Goal: Information Seeking & Learning: Learn about a topic

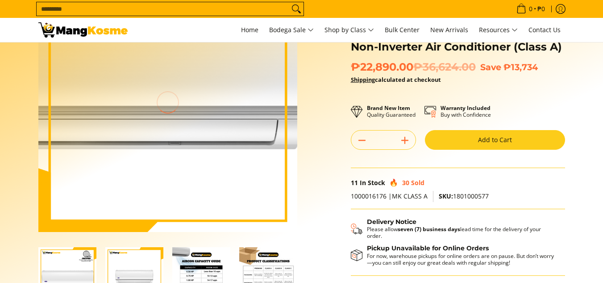
scroll to position [89, 0]
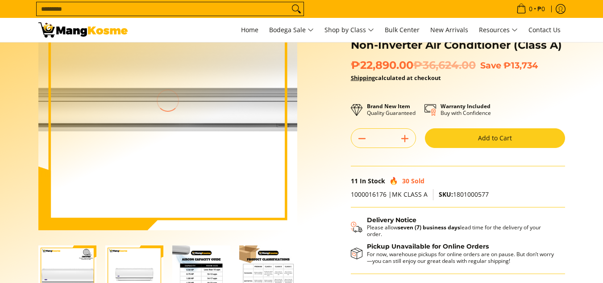
click at [162, 137] on img at bounding box center [167, 100] width 259 height 259
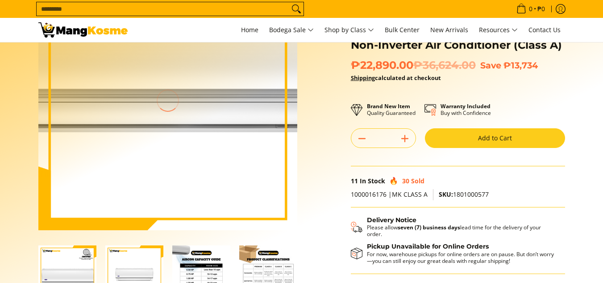
click at [162, 136] on img at bounding box center [167, 100] width 259 height 259
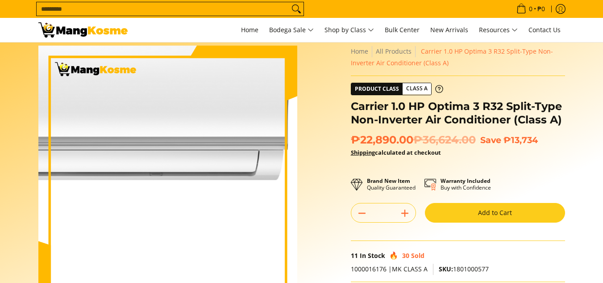
scroll to position [0, 0]
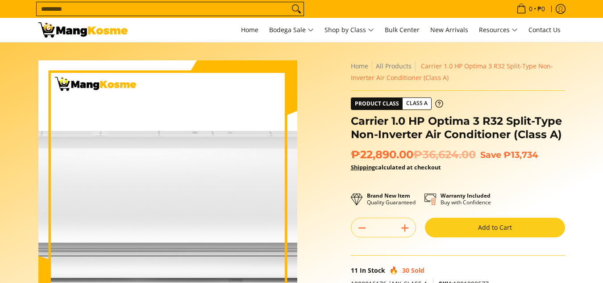
click at [185, 193] on img at bounding box center [167, 189] width 259 height 259
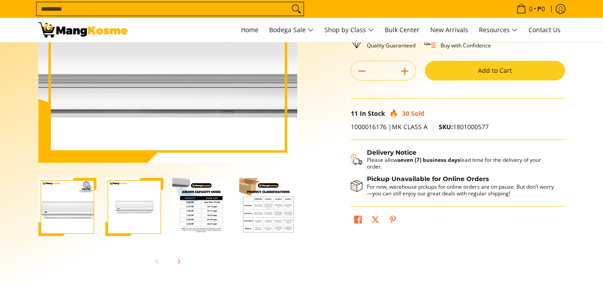
scroll to position [179, 0]
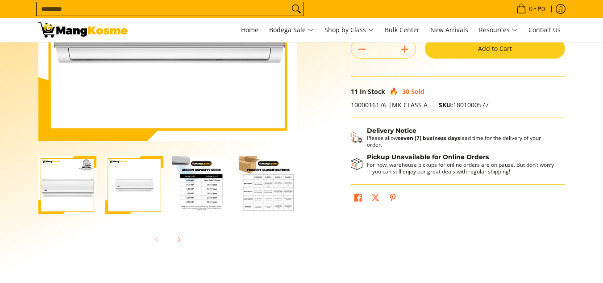
click at [129, 187] on img "Carrier 1.0 HP Optima 3 R32 Split-Type Non-Inverter Air Conditioner (Class A)-2" at bounding box center [134, 185] width 58 height 58
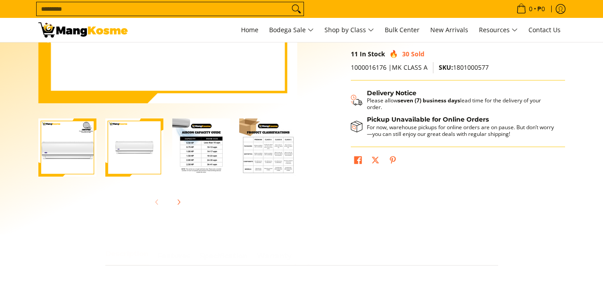
scroll to position [223, 0]
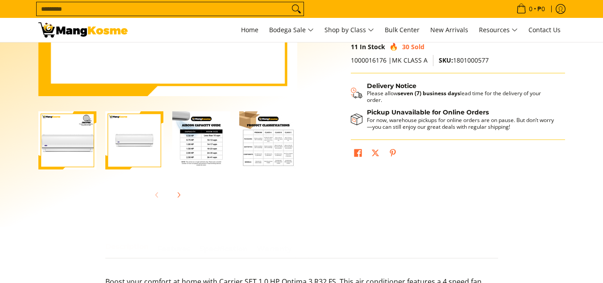
click at [89, 155] on img "Carrier 1.0 HP Optima 3 R32 Split-Type Non-Inverter Air Conditioner (Class A)-1" at bounding box center [67, 140] width 58 height 58
click at [72, 154] on img "Carrier 1.0 HP Optima 3 R32 Split-Type Non-Inverter Air Conditioner (Class A)-1" at bounding box center [67, 140] width 58 height 58
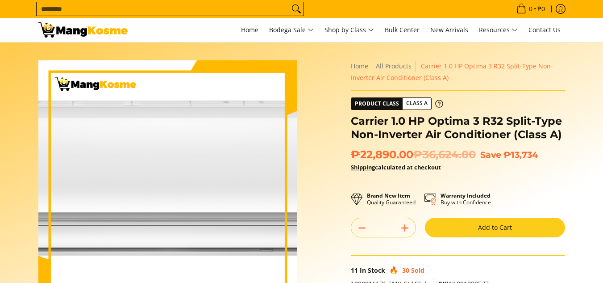
scroll to position [179, 0]
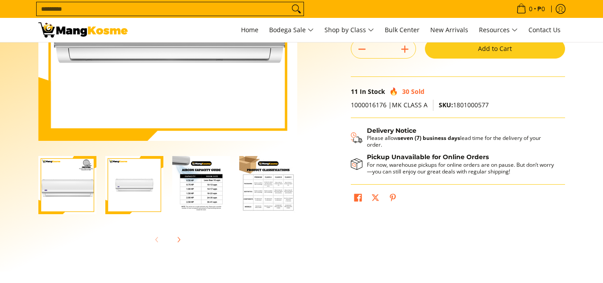
click at [149, 180] on img "Carrier 1.0 HP Optima 3 R32 Split-Type Non-Inverter Air Conditioner (Class A)-2" at bounding box center [134, 185] width 58 height 58
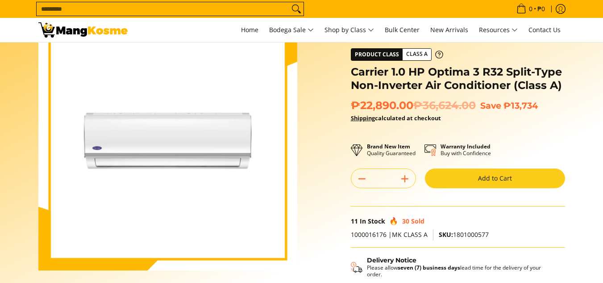
scroll to position [45, 0]
